Goal: Information Seeking & Learning: Compare options

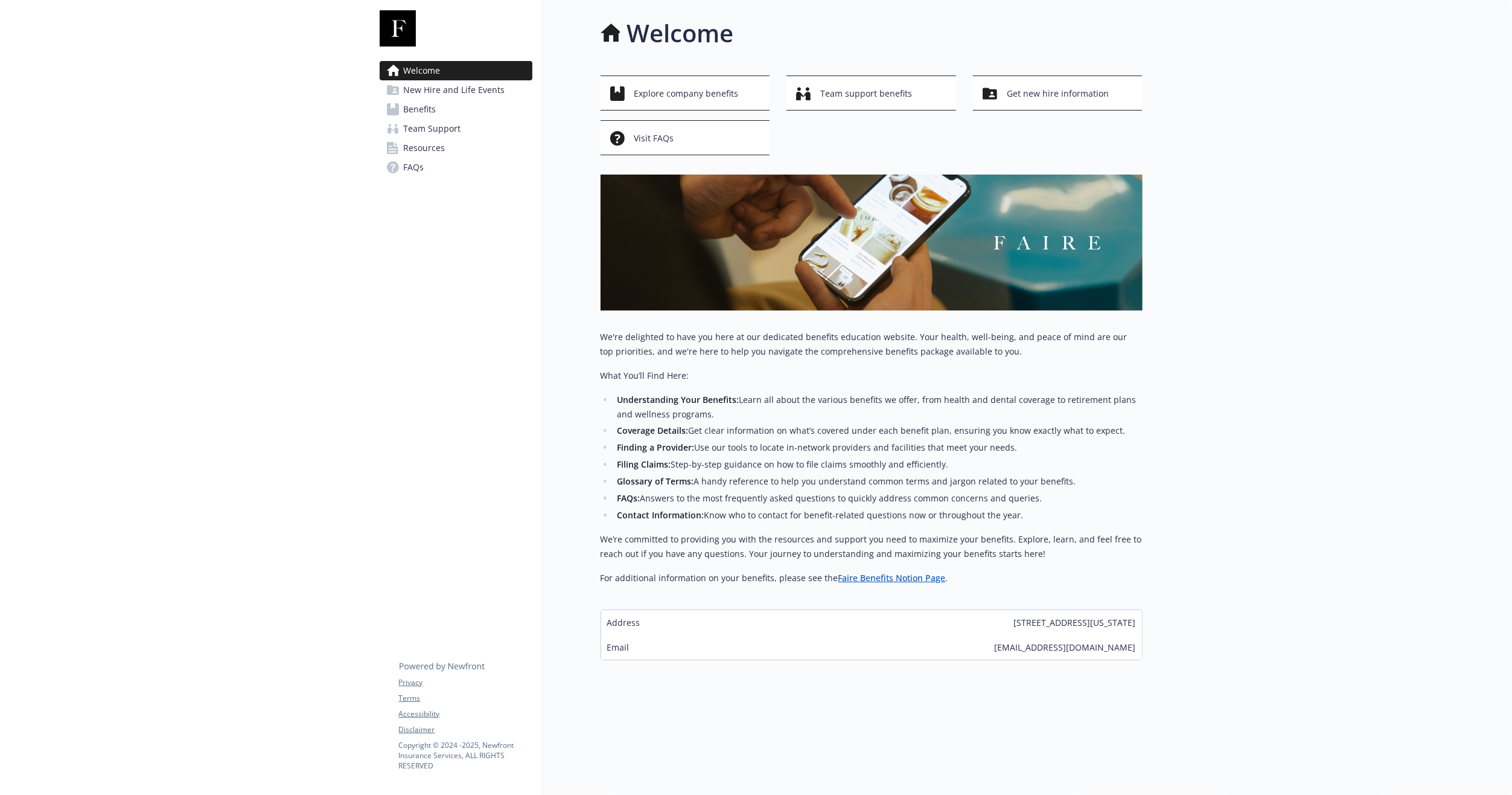
click at [397, 110] on icon at bounding box center [393, 109] width 12 height 12
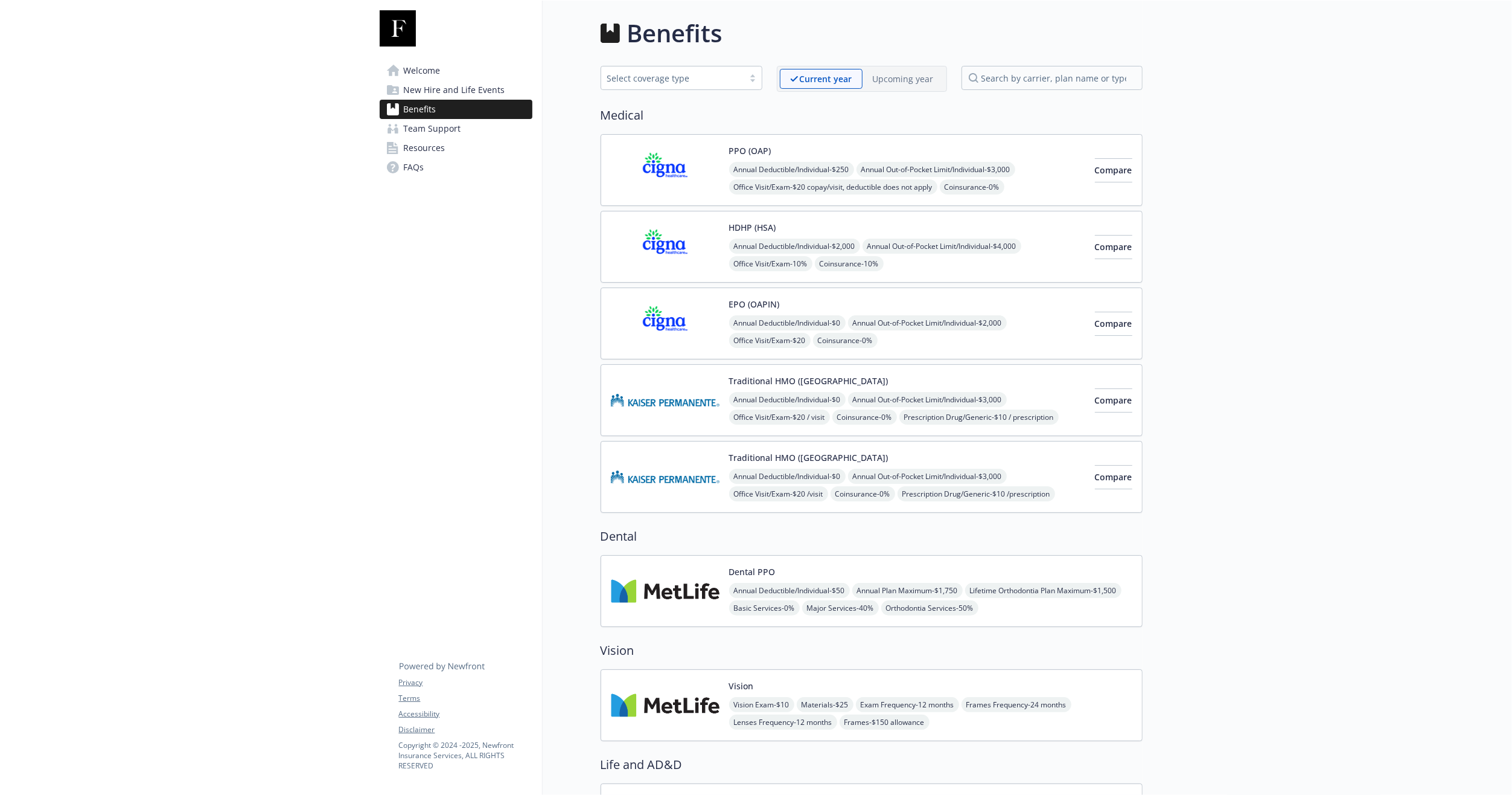
click at [741, 221] on button "HDHP (HSA)" at bounding box center [752, 227] width 47 height 13
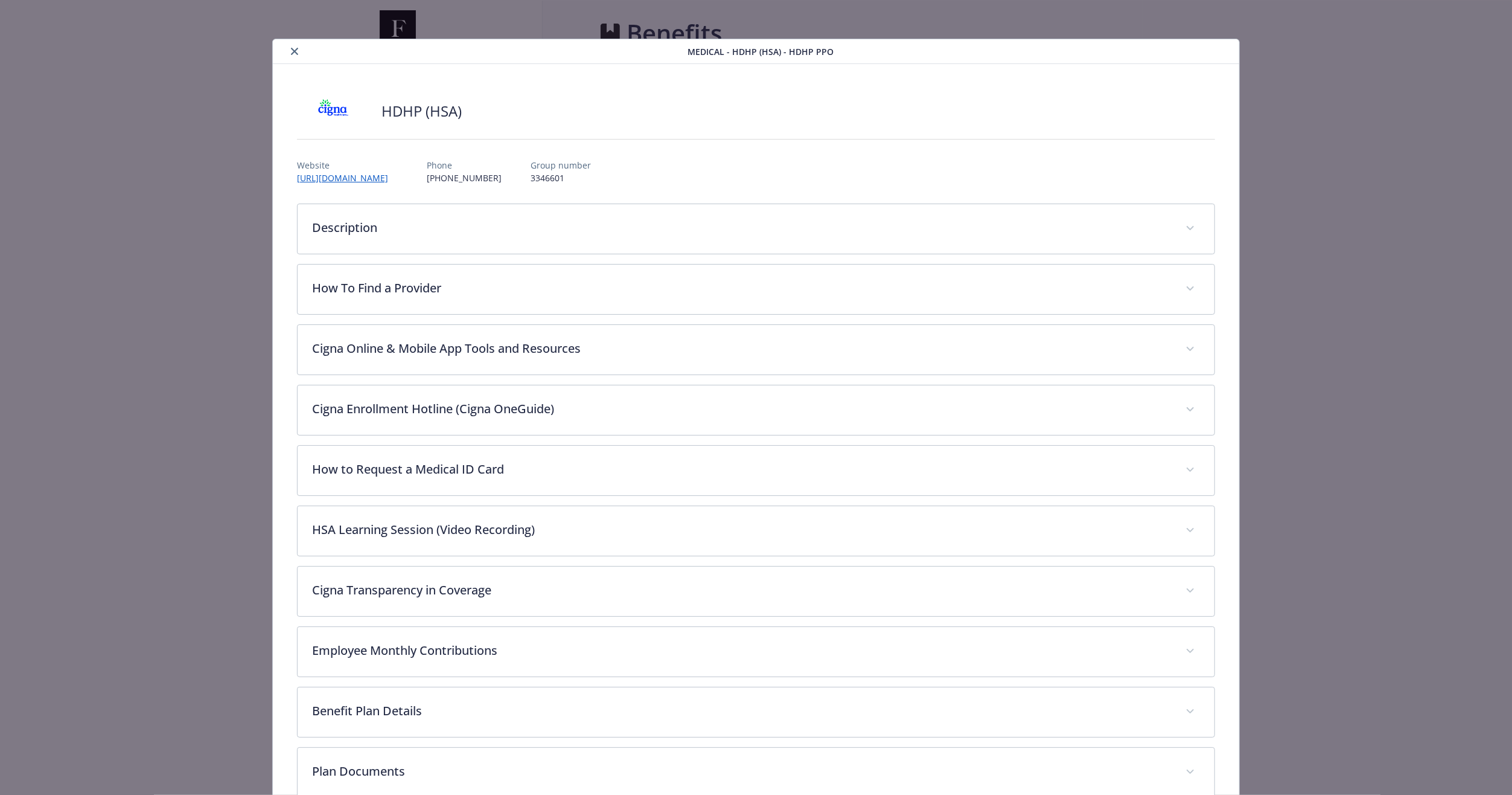
scroll to position [36, 0]
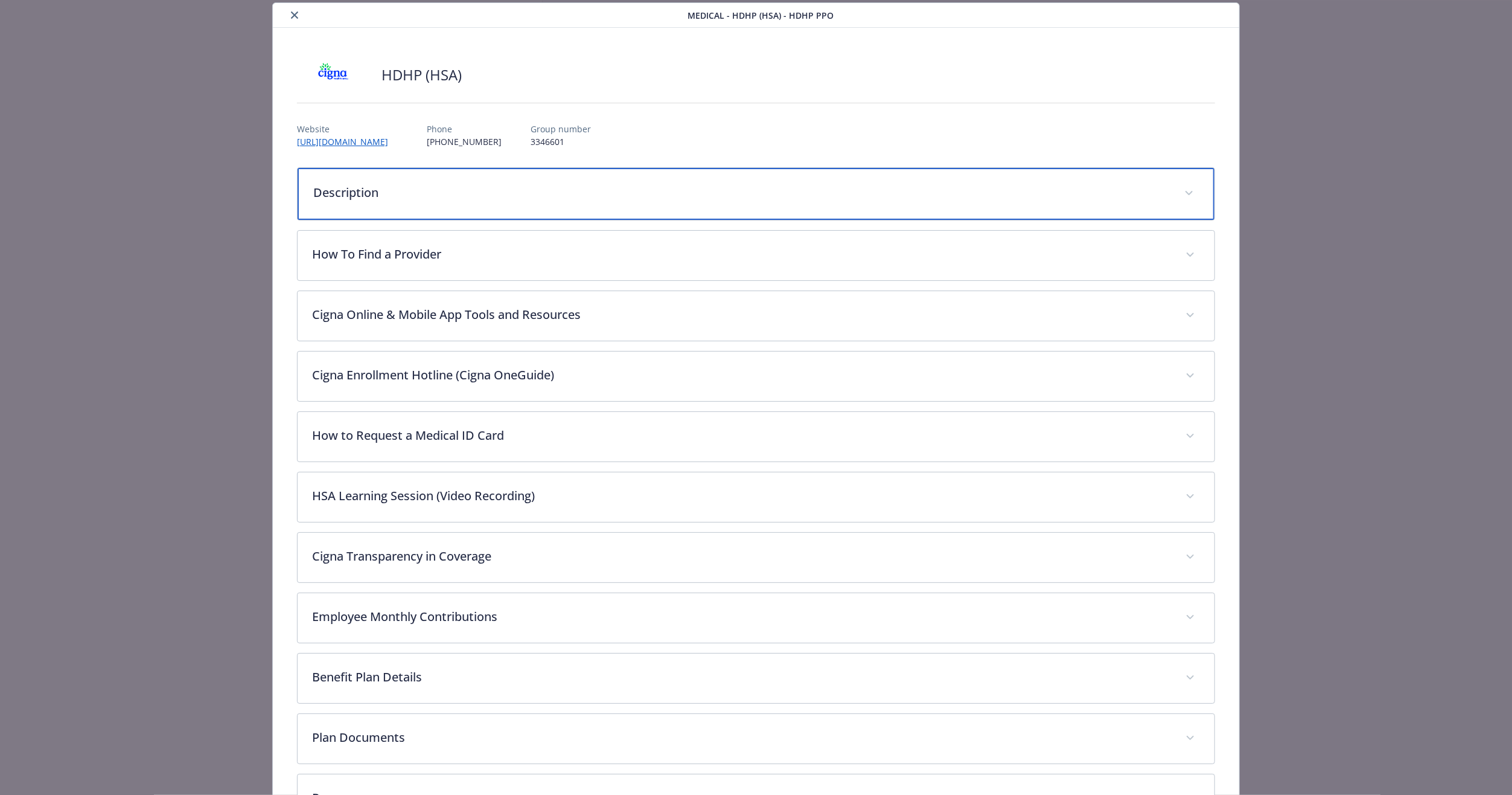
click at [398, 201] on div "Description" at bounding box center [756, 194] width 917 height 52
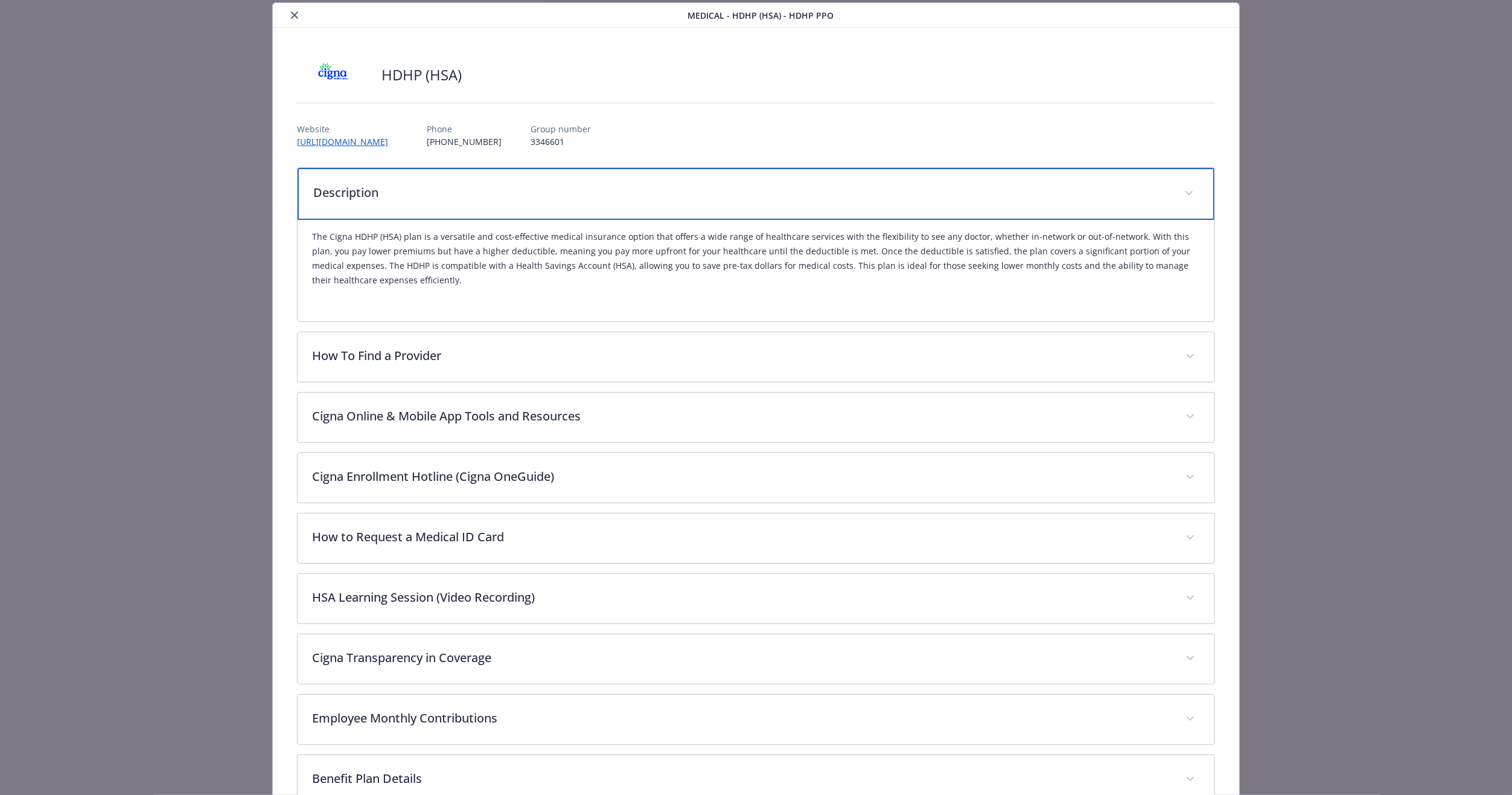
click at [399, 201] on div "Description" at bounding box center [756, 194] width 917 height 52
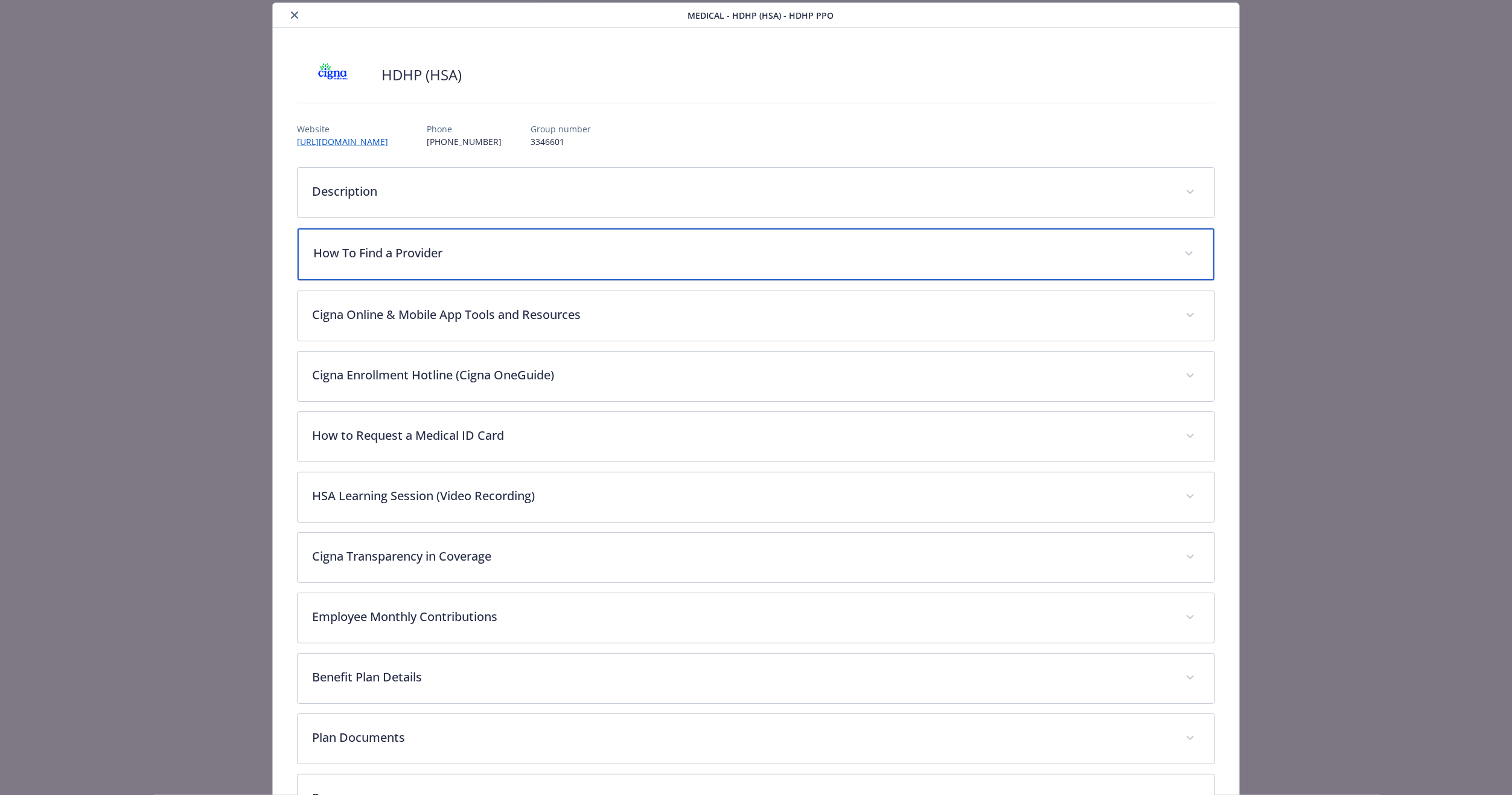
click at [393, 256] on p "How To Find a Provider" at bounding box center [741, 253] width 856 height 18
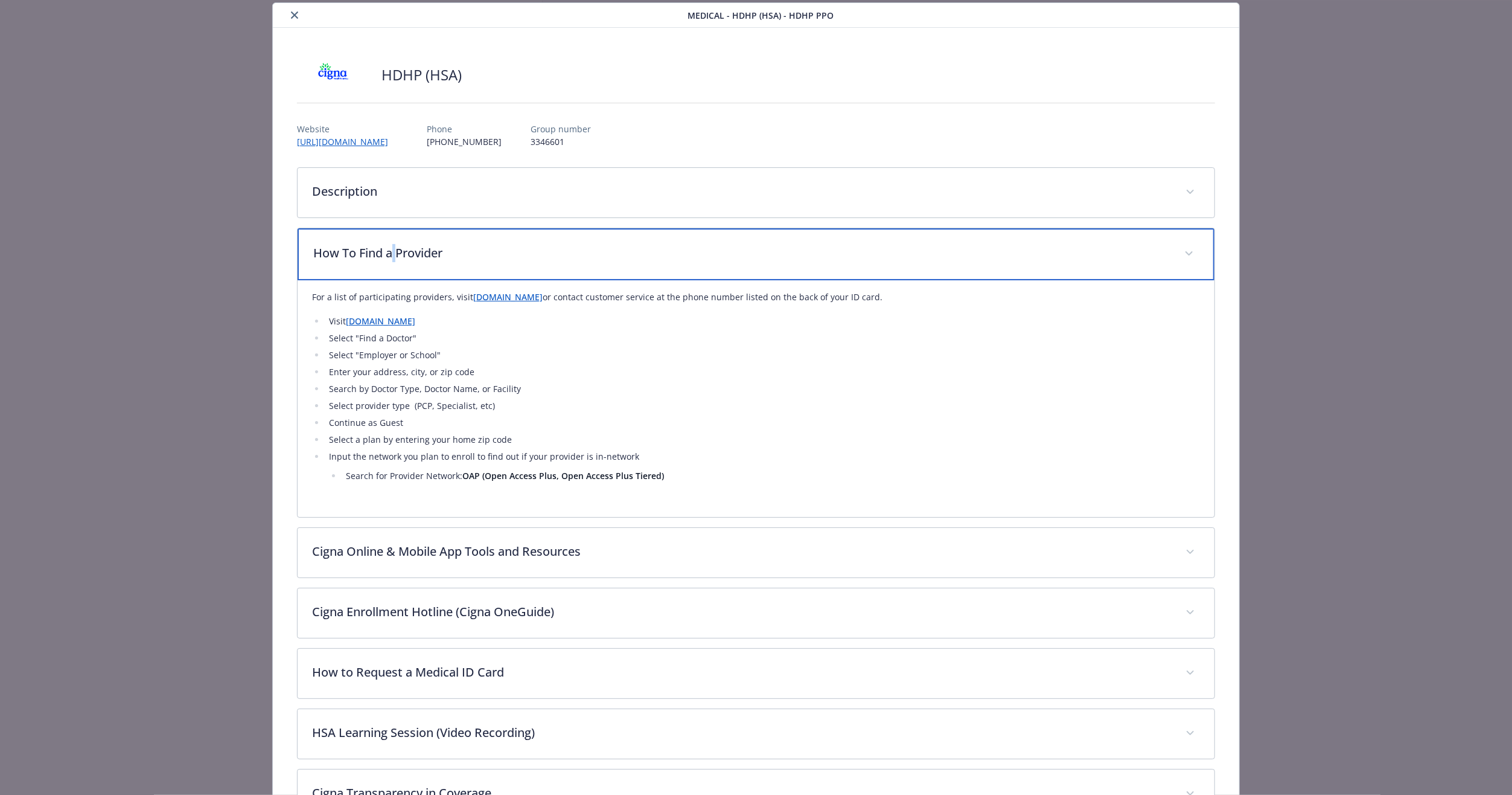
click at [393, 256] on p "How To Find a Provider" at bounding box center [741, 253] width 856 height 18
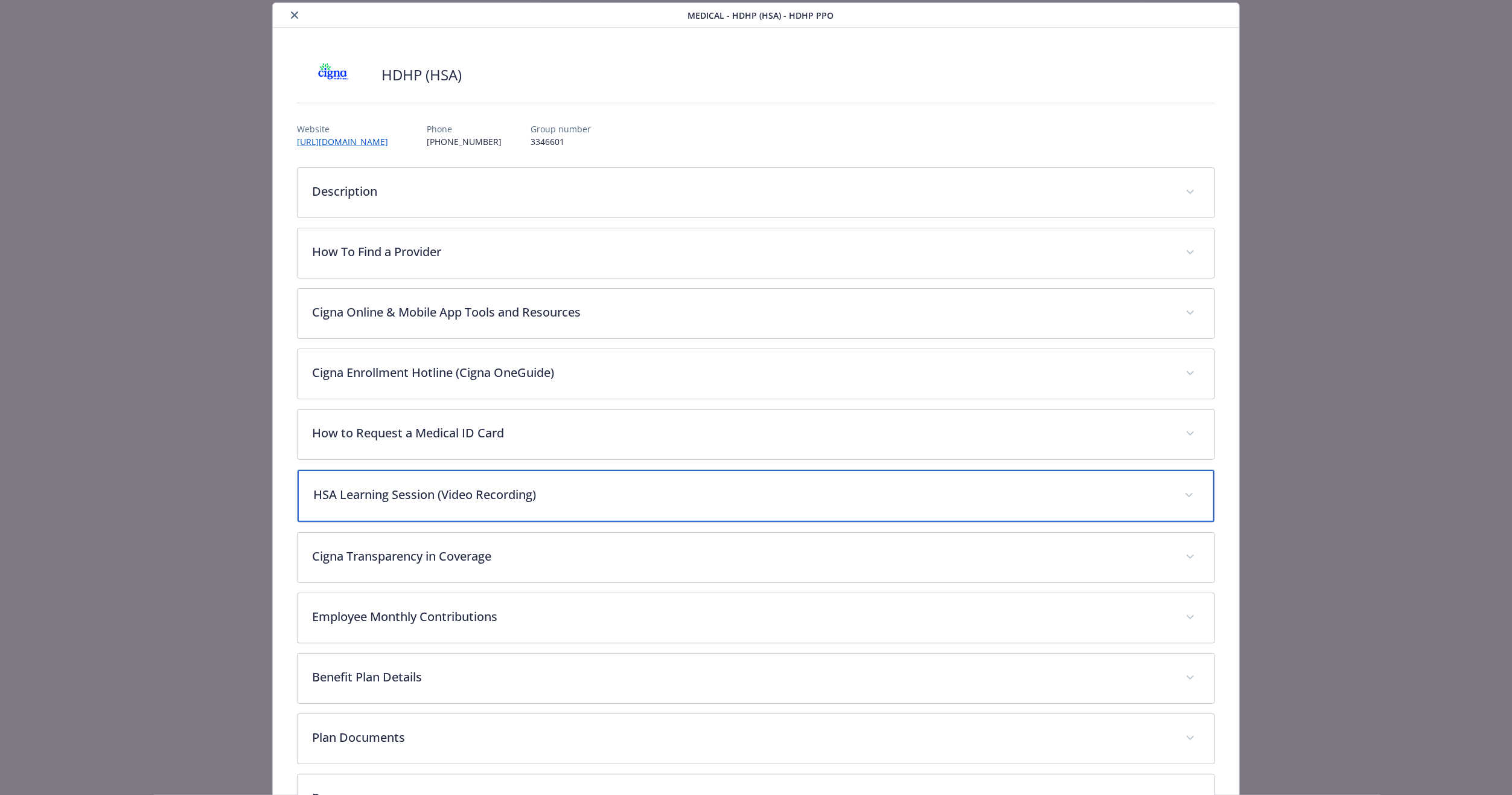
click at [451, 507] on div "HSA Learning Session (Video Recording)" at bounding box center [756, 496] width 917 height 52
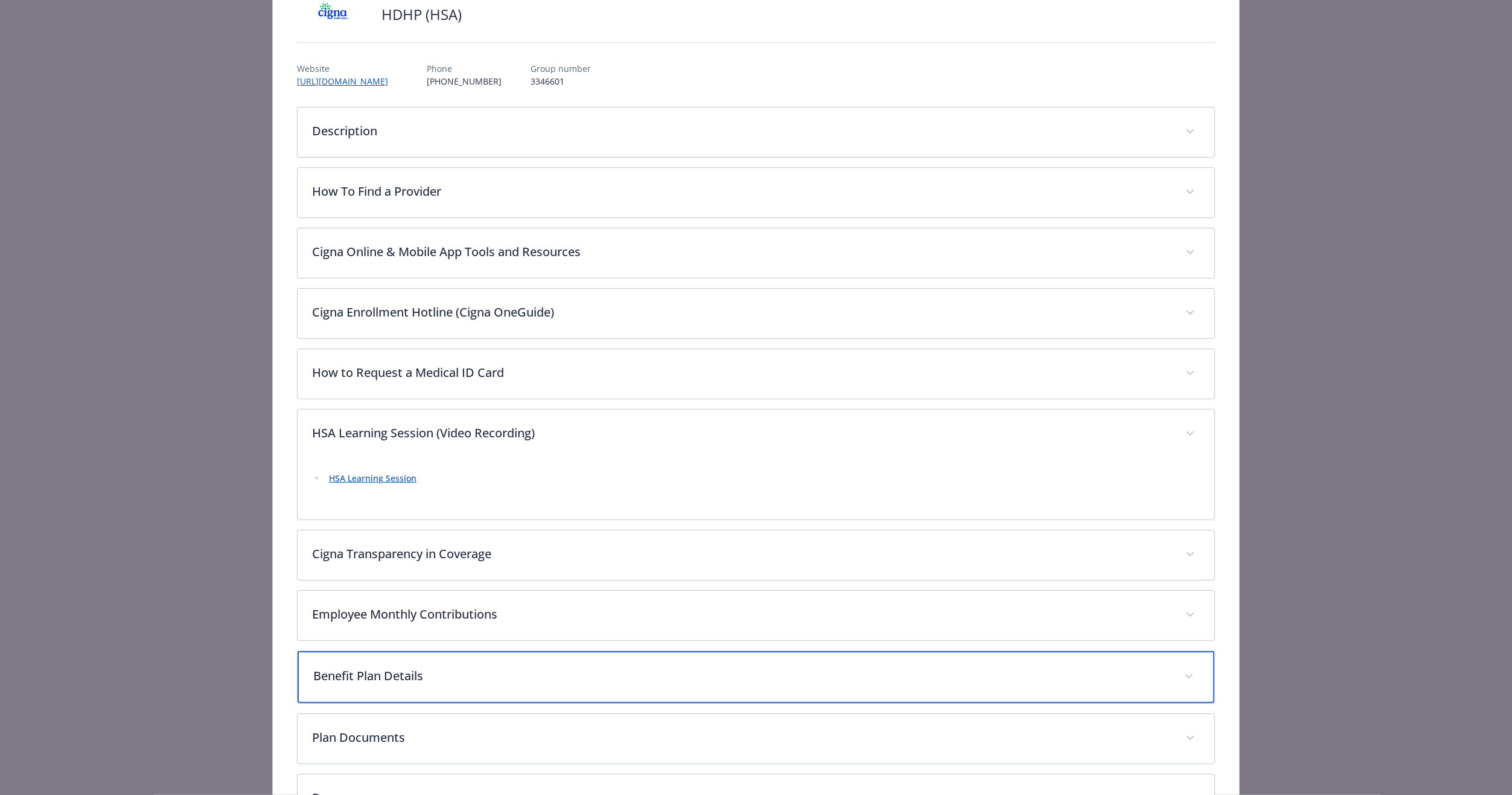
click at [393, 669] on p "Benefit Plan Details" at bounding box center [741, 675] width 856 height 18
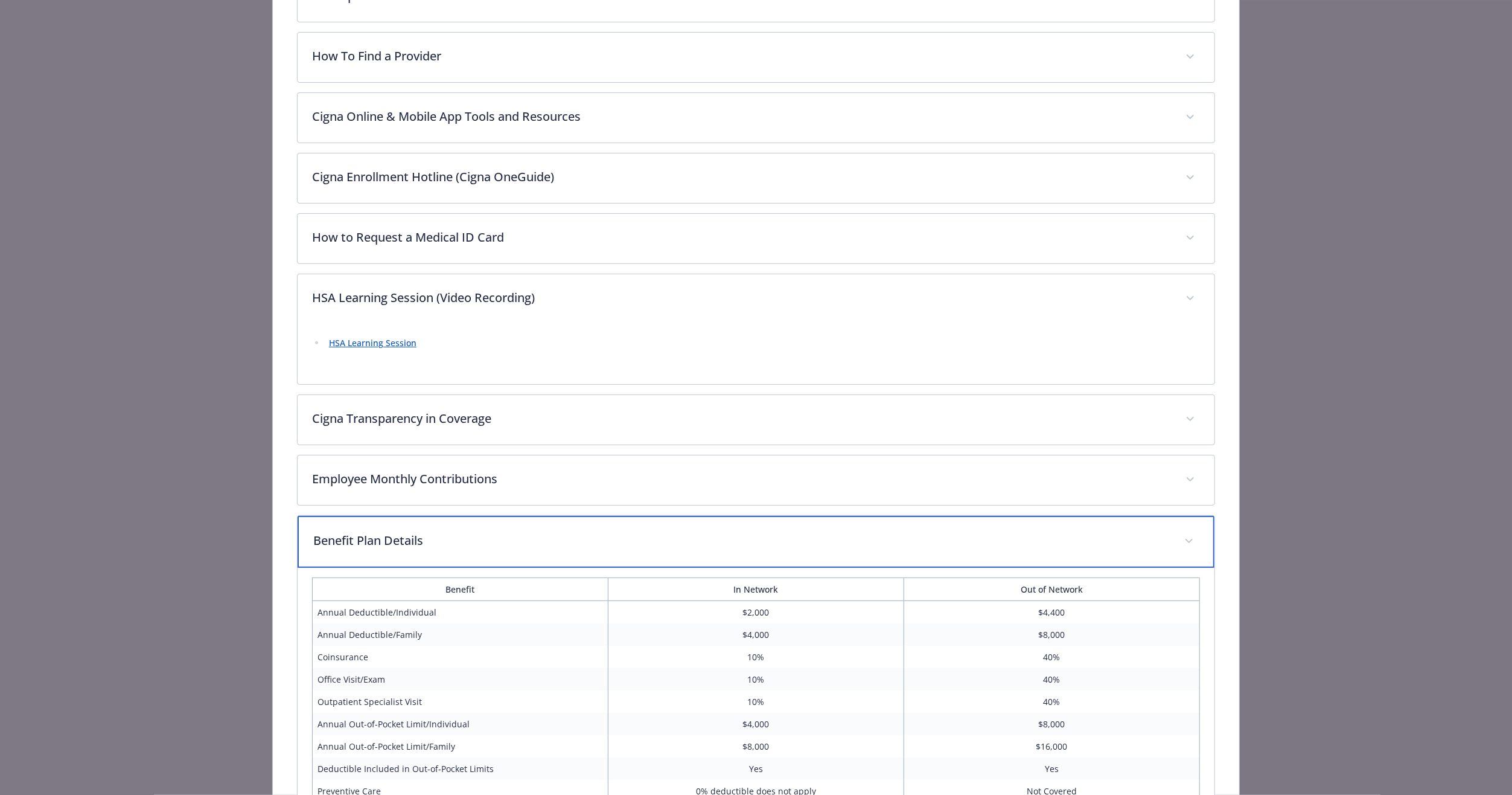
scroll to position [229, 0]
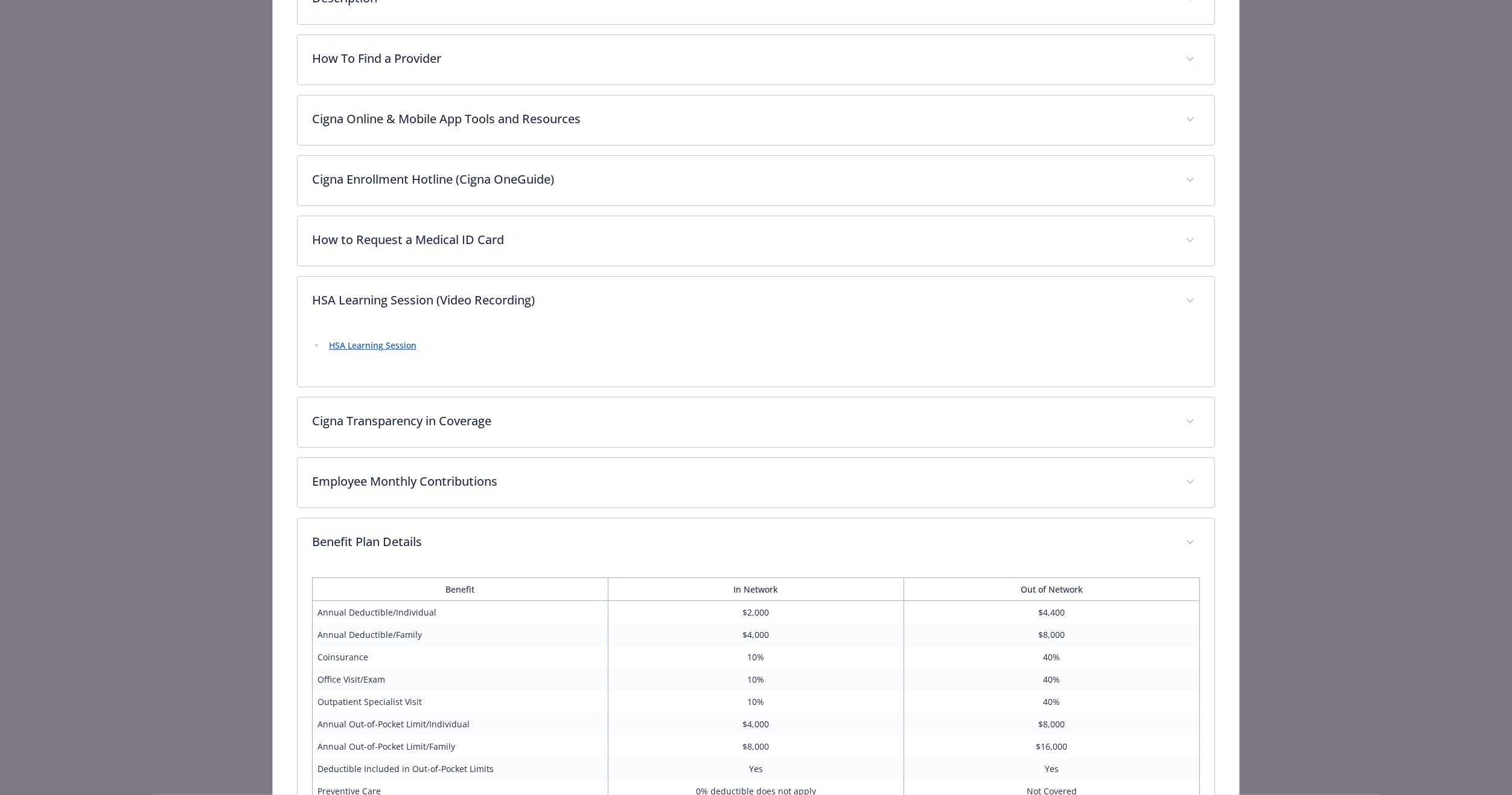
click at [378, 345] on link "HSA Learning Session" at bounding box center [372, 345] width 88 height 11
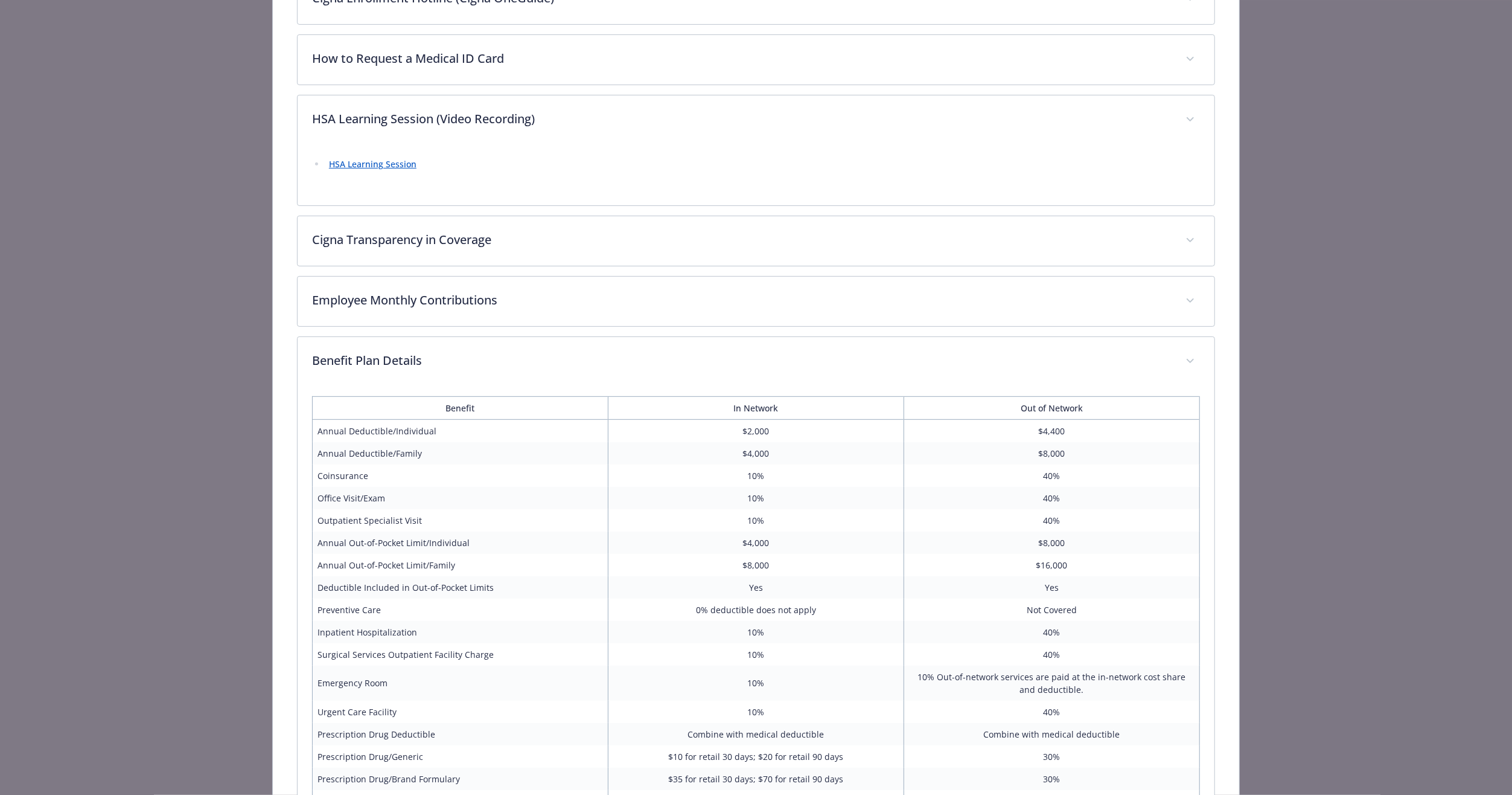
scroll to position [423, 0]
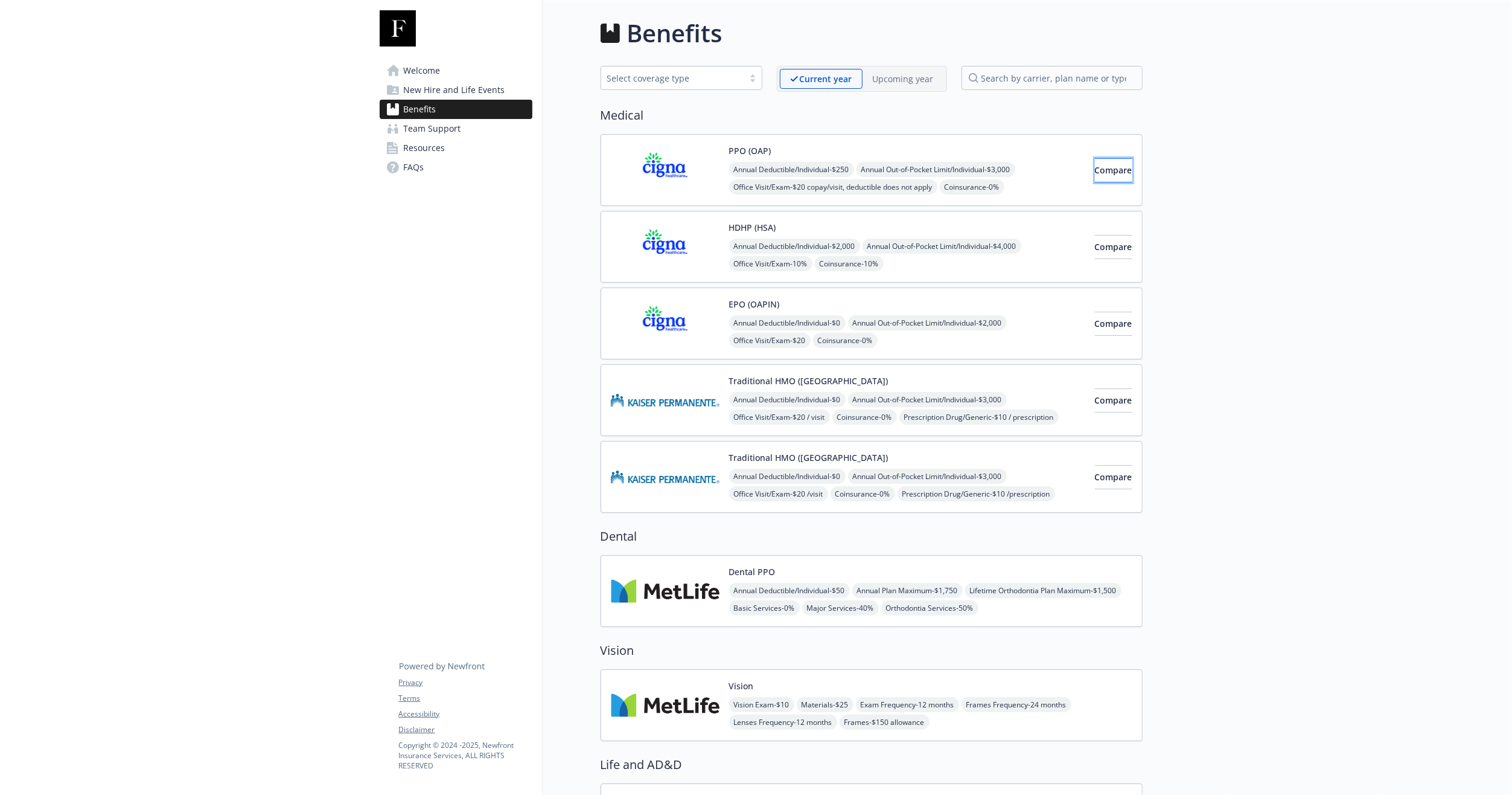
click at [1095, 166] on span "Compare" at bounding box center [1113, 169] width 37 height 11
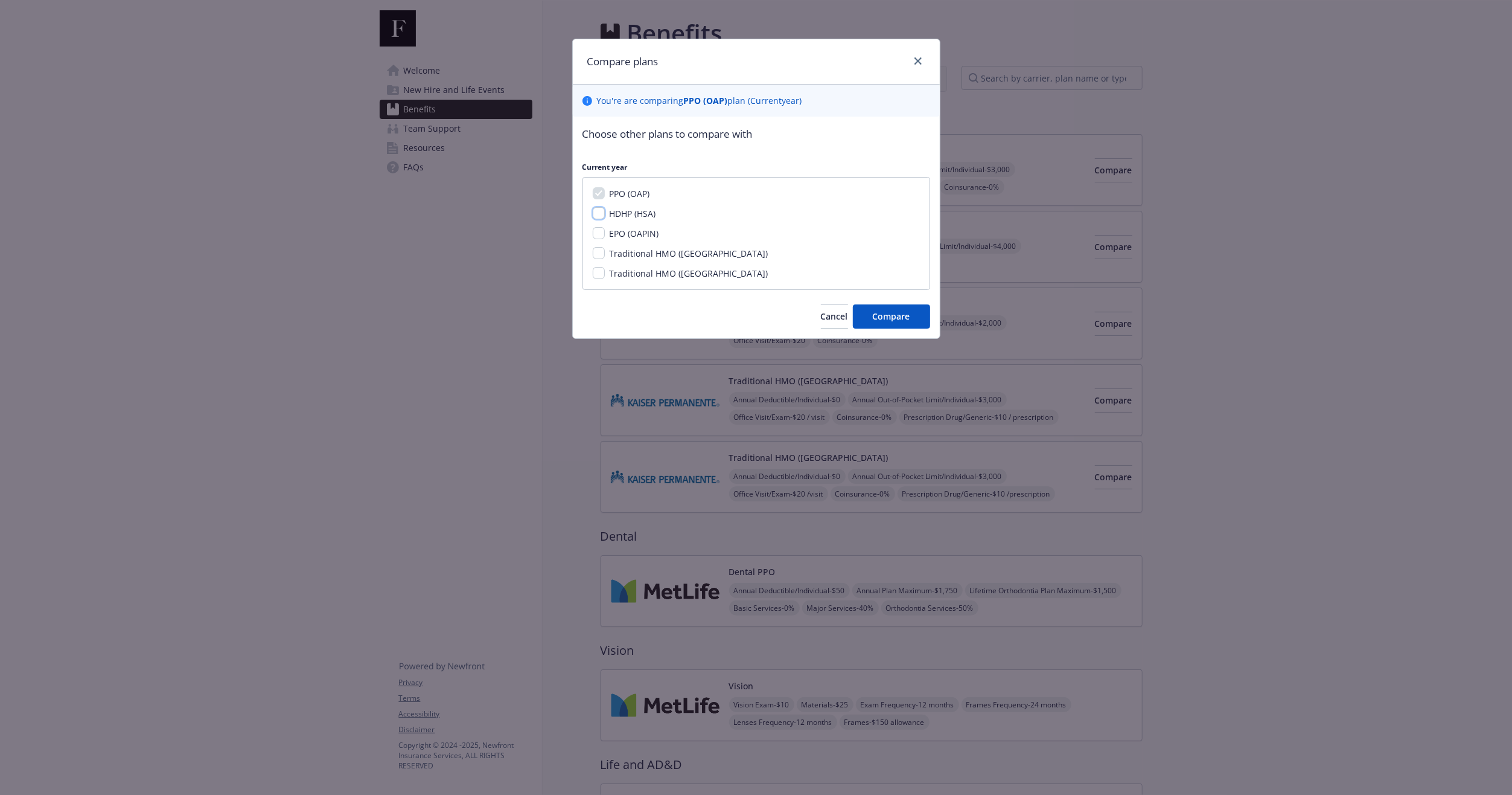
click at [599, 214] on input "HDHP (HSA)" at bounding box center [599, 214] width 12 height 12
checkbox input "true"
click at [600, 227] on input "EPO (OAPIN)" at bounding box center [599, 233] width 12 height 12
checkbox input "true"
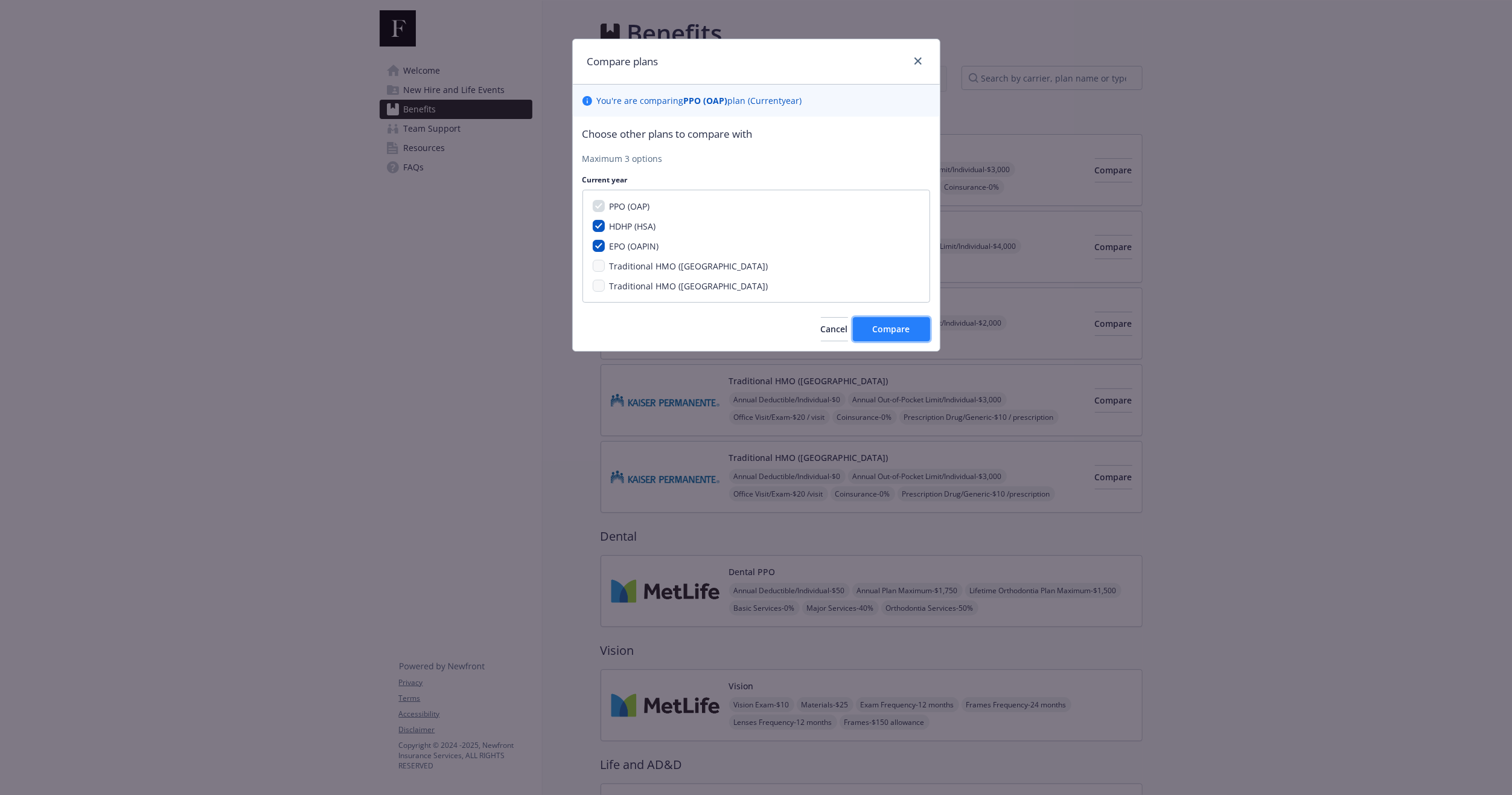
click at [871, 323] on button "Compare" at bounding box center [891, 329] width 77 height 24
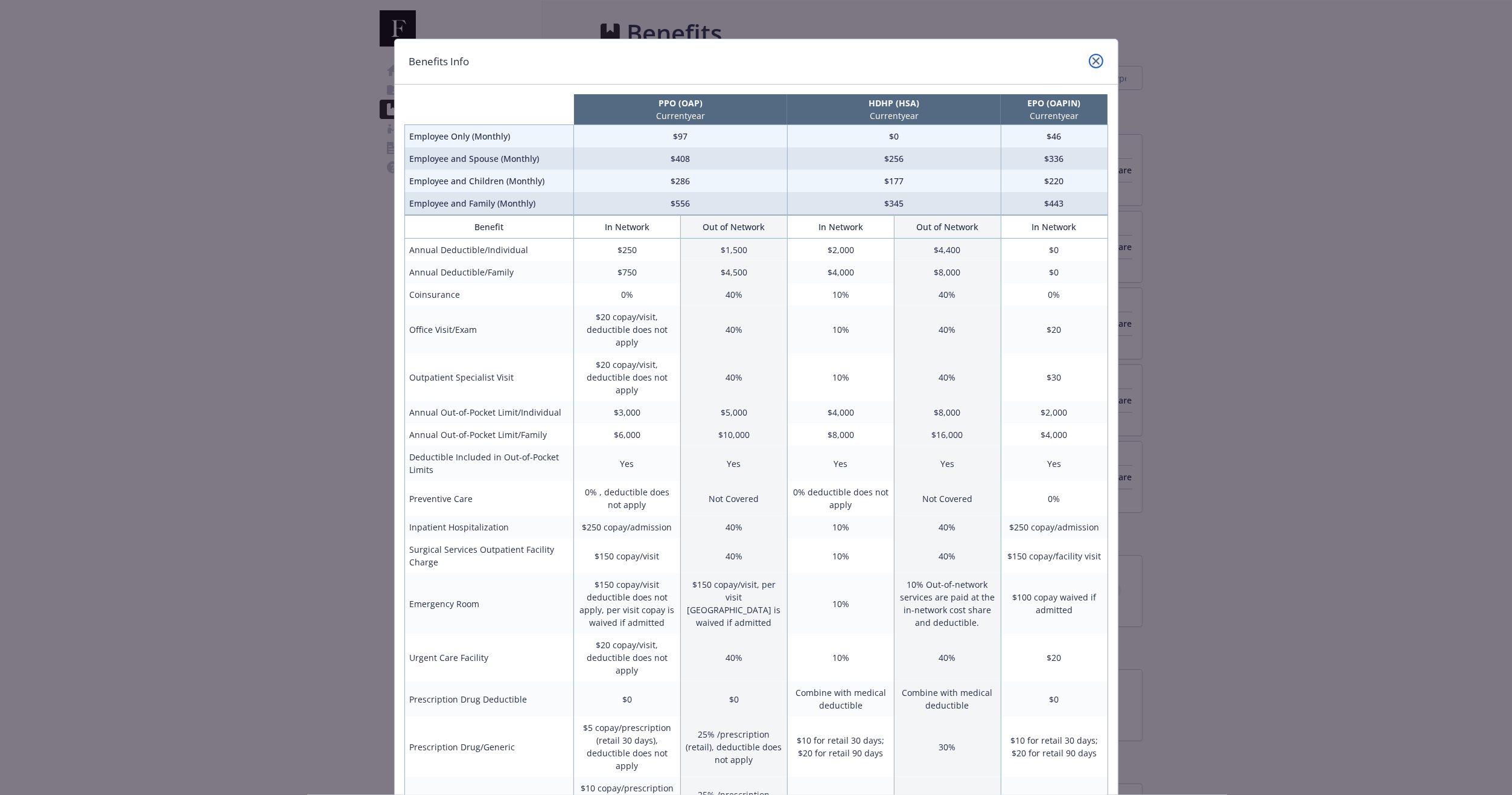
click at [1095, 62] on link "close" at bounding box center [1096, 61] width 15 height 15
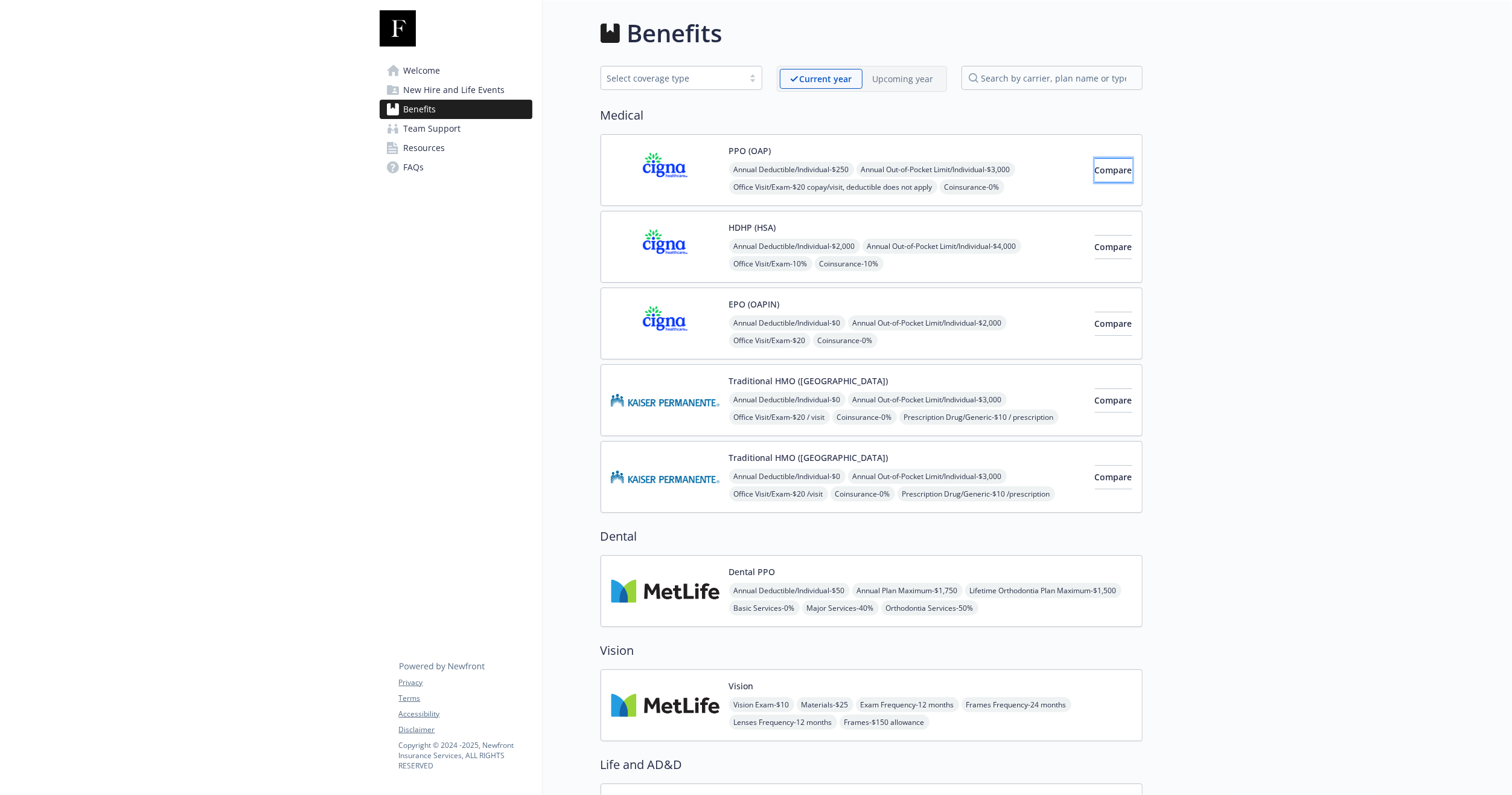
click at [1096, 170] on span "Compare" at bounding box center [1113, 169] width 37 height 11
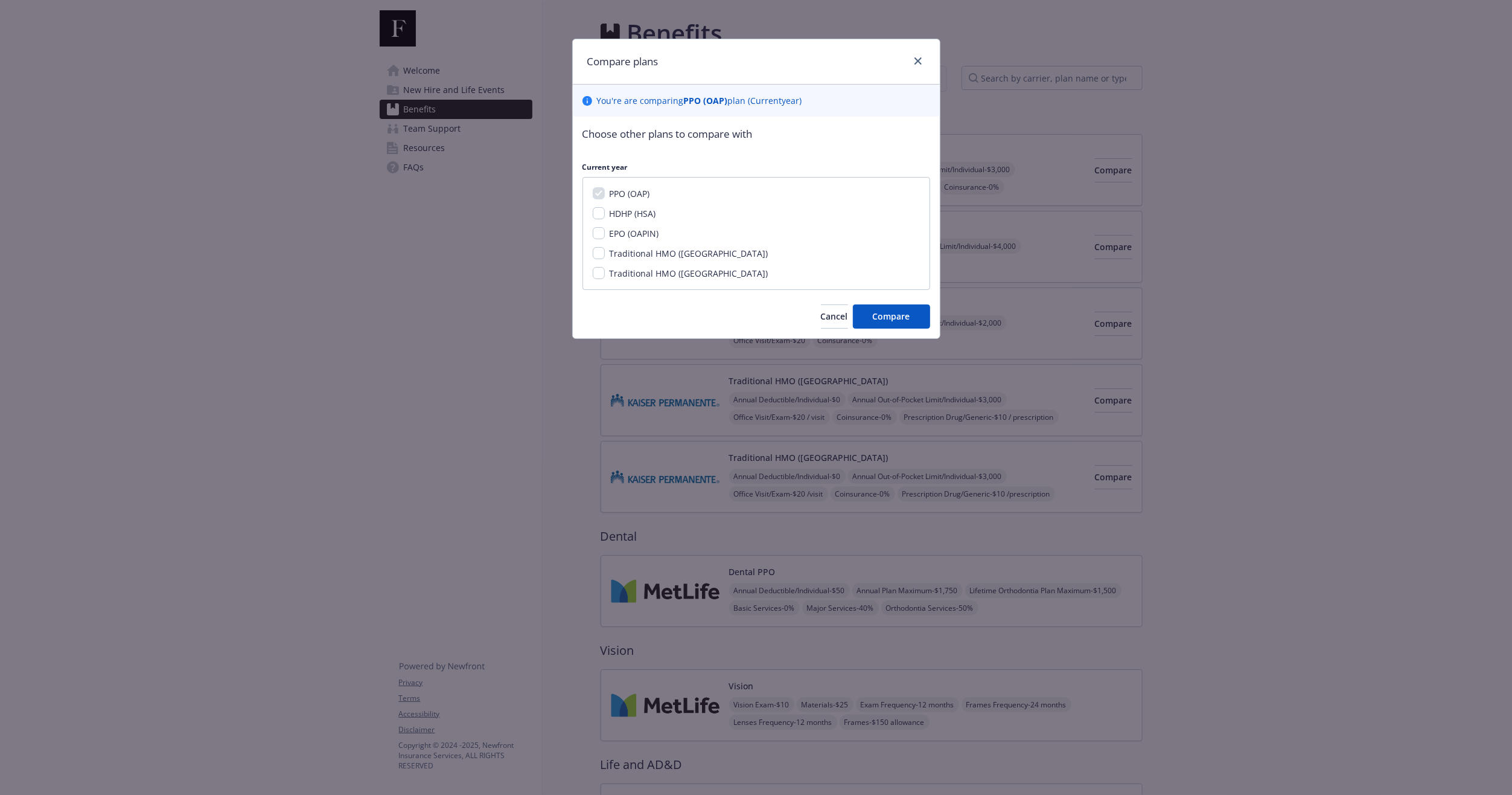
click at [624, 220] on div "PPO (OAP) HDHP (HSA) EPO (OAPIN) Traditional HMO (Northern CA) Traditional HMO …" at bounding box center [756, 233] width 348 height 113
click at [631, 219] on div "HDHP (HSA)" at bounding box center [632, 214] width 54 height 13
click at [633, 214] on span "HDHP (HSA)" at bounding box center [633, 213] width 47 height 11
click at [605, 214] on input "HDHP (HSA)" at bounding box center [599, 214] width 12 height 12
checkbox input "true"
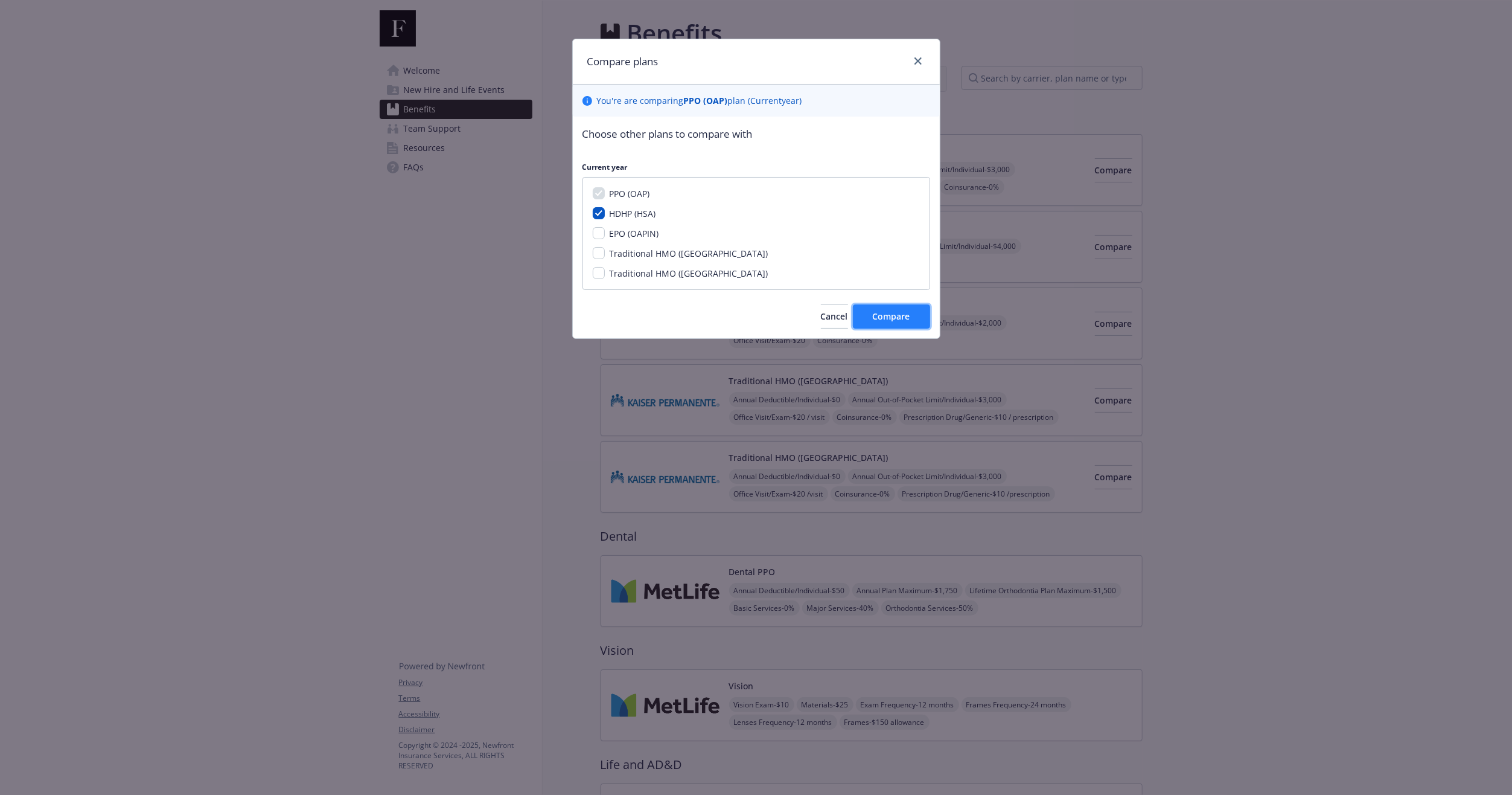
click at [899, 309] on button "Compare" at bounding box center [891, 317] width 77 height 24
